Goal: Task Accomplishment & Management: Use online tool/utility

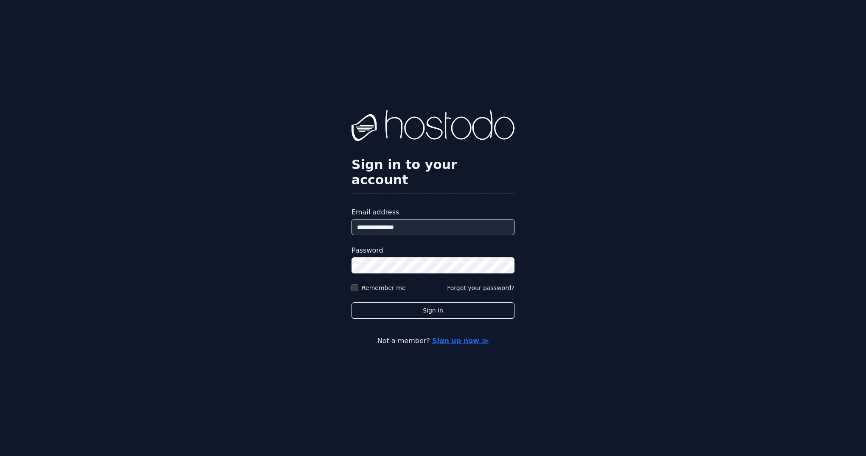
click at [433, 303] on button "Sign in" at bounding box center [432, 310] width 163 height 17
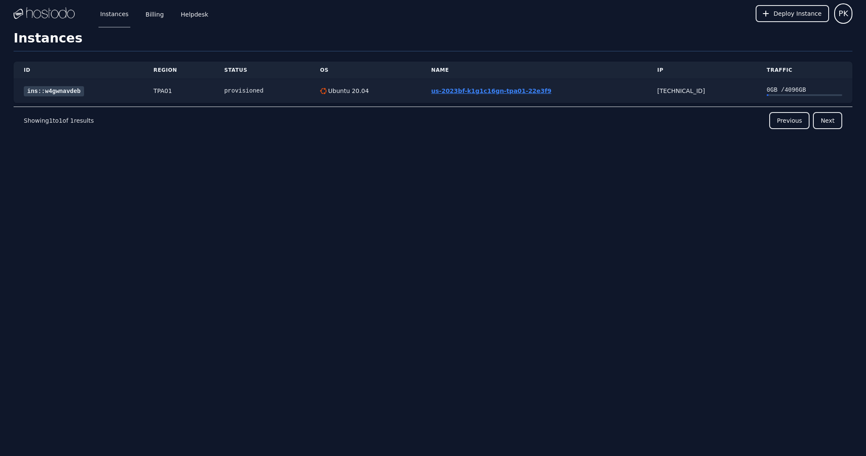
click at [472, 94] on link "us-2023bf-k1g1c16gn-tpa01-22e3f9" at bounding box center [491, 90] width 120 height 7
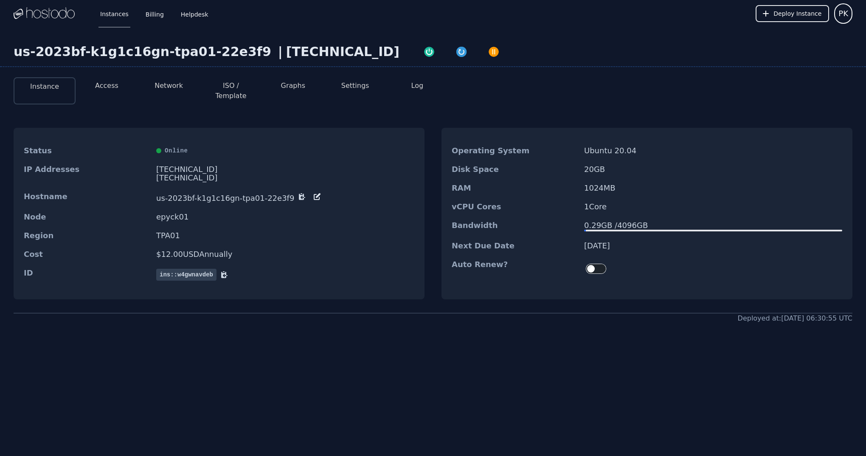
click at [106, 84] on button "Access" at bounding box center [106, 86] width 23 height 10
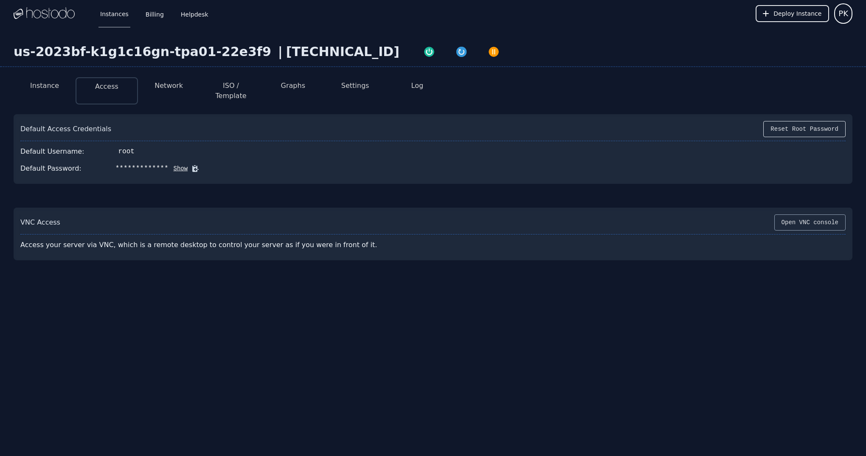
click at [814, 218] on button "Open VNC console" at bounding box center [809, 222] width 71 height 16
